Goal: Find specific page/section: Find specific page/section

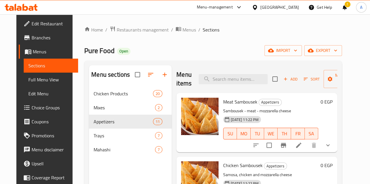
click at [341, 6] on div "!" at bounding box center [344, 7] width 6 height 14
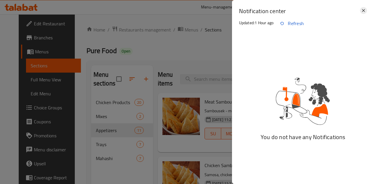
click at [363, 10] on icon at bounding box center [363, 10] width 7 height 7
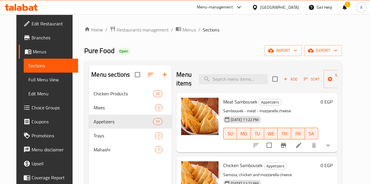
click at [347, 4] on div "!" at bounding box center [344, 7] width 6 height 14
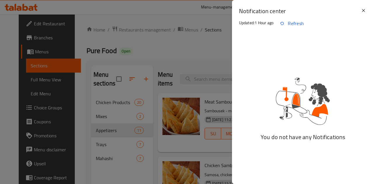
click at [195, 22] on div at bounding box center [187, 92] width 374 height 184
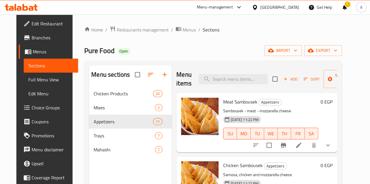
click at [345, 4] on div "!" at bounding box center [344, 7] width 6 height 14
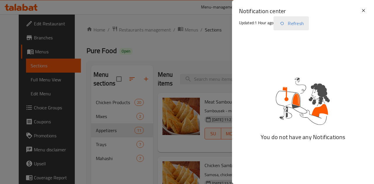
click at [296, 22] on button "Refresh" at bounding box center [290, 23] width 35 height 14
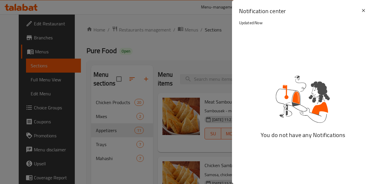
click at [188, 58] on div at bounding box center [187, 92] width 374 height 184
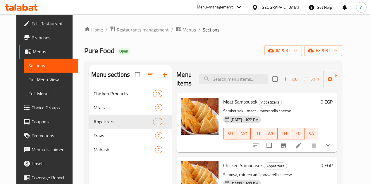
click at [143, 27] on span "Restaurants management" at bounding box center [143, 29] width 52 height 7
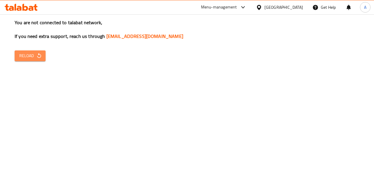
click at [27, 53] on span "Reload" at bounding box center [30, 55] width 22 height 7
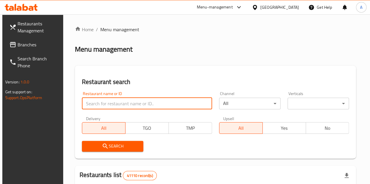
click at [108, 105] on input "search" at bounding box center [147, 104] width 130 height 12
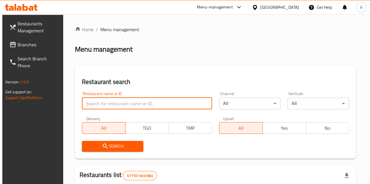
click at [100, 104] on input "search" at bounding box center [147, 104] width 130 height 12
paste input "727666"
type input "727666"
click button "Search" at bounding box center [112, 146] width 61 height 11
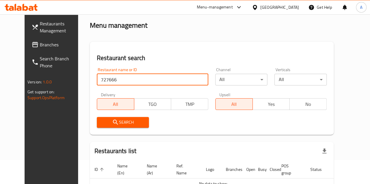
scroll to position [25, 0]
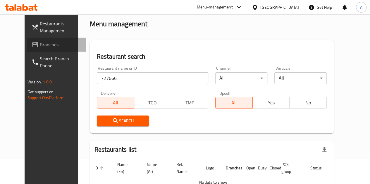
click at [40, 43] on span "Branches" at bounding box center [61, 44] width 42 height 7
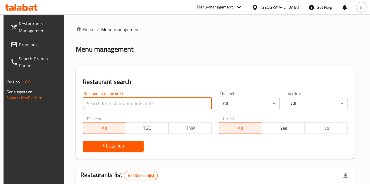
click at [104, 101] on input "search" at bounding box center [147, 104] width 129 height 12
paste input "askar pharmacy"
type input "askar pharmacy"
click button "Search" at bounding box center [113, 146] width 61 height 11
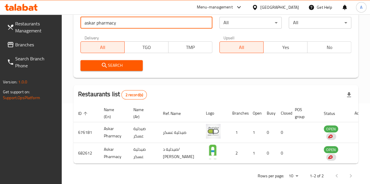
scroll to position [97, 0]
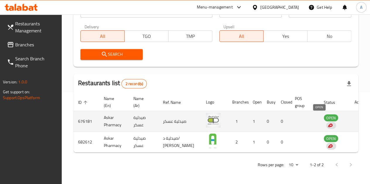
click at [323, 115] on span "OPEN" at bounding box center [330, 118] width 14 height 7
